Goal: Navigation & Orientation: Find specific page/section

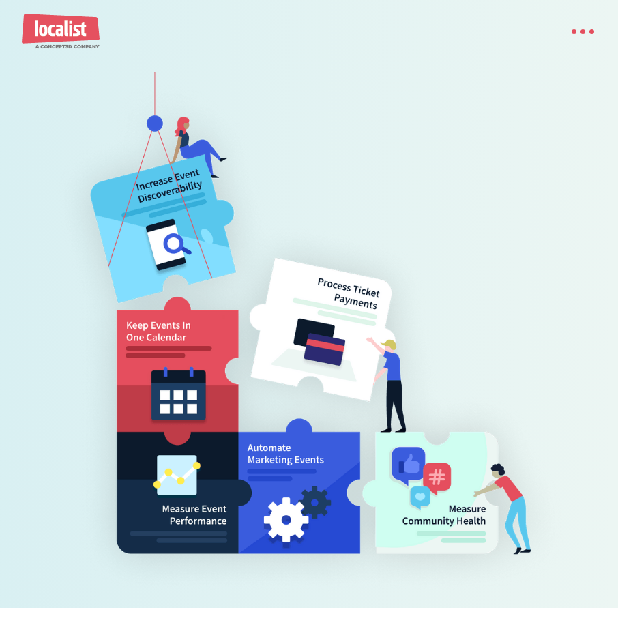
scroll to position [546, 0]
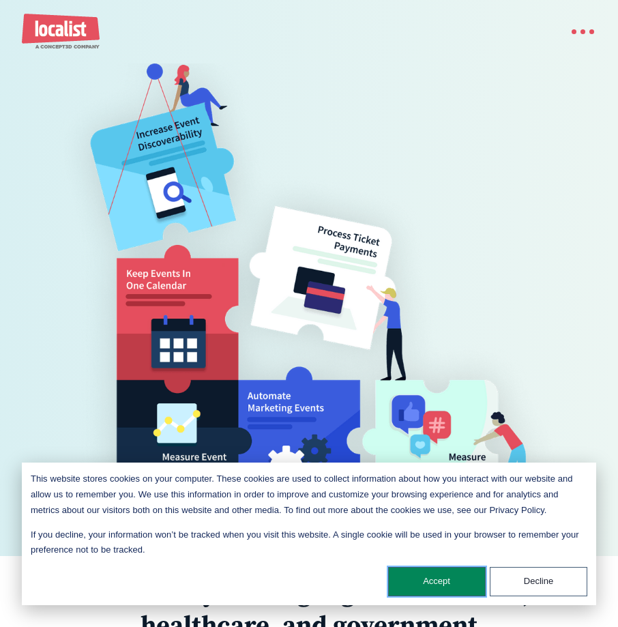
click at [408, 573] on button "Accept" at bounding box center [437, 581] width 98 height 29
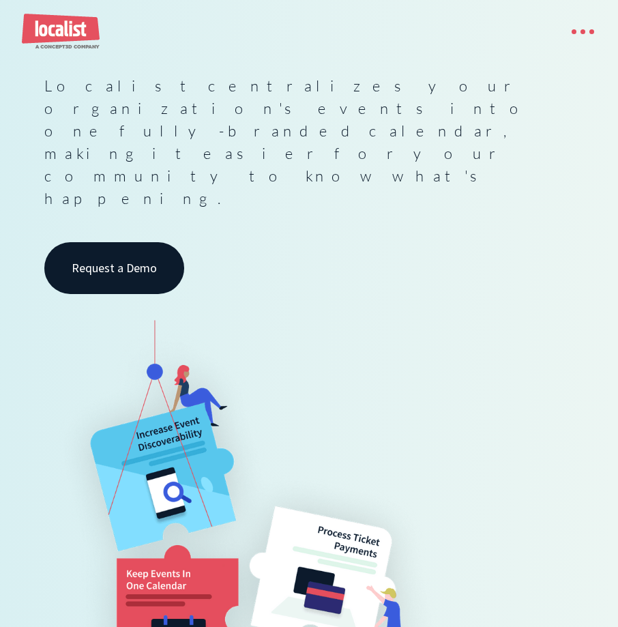
scroll to position [68, 0]
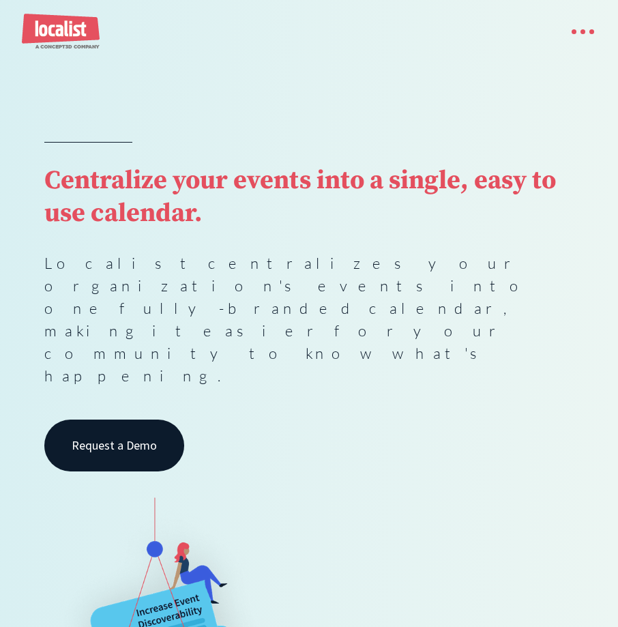
click at [558, 27] on div "menu" at bounding box center [576, 31] width 39 height 29
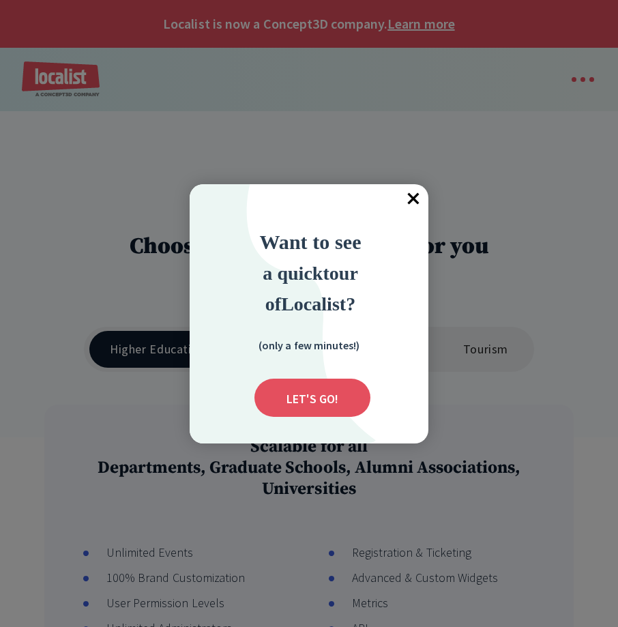
click at [412, 196] on span "×" at bounding box center [413, 199] width 30 height 30
